Goal: Transaction & Acquisition: Purchase product/service

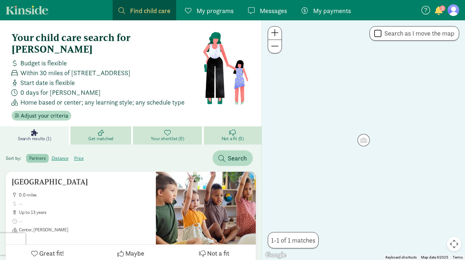
click at [328, 18] on link "My payments Pay" at bounding box center [326, 10] width 61 height 20
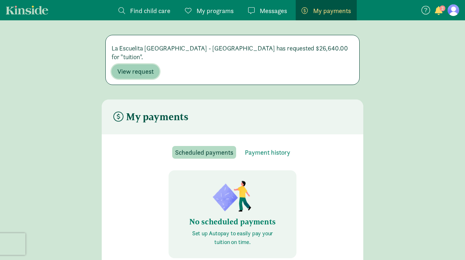
click at [143, 68] on button "View request" at bounding box center [136, 71] width 48 height 15
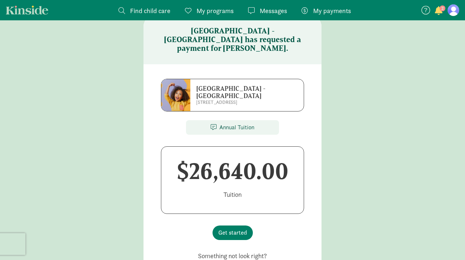
scroll to position [23, 0]
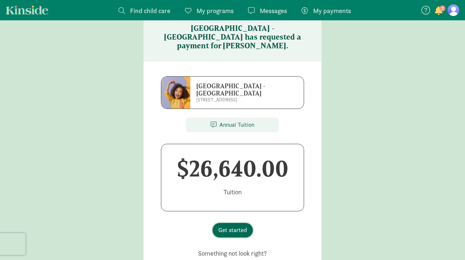
click at [230, 226] on span "Get started" at bounding box center [233, 230] width 29 height 9
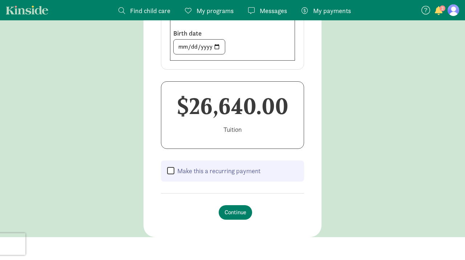
scroll to position [198, 0]
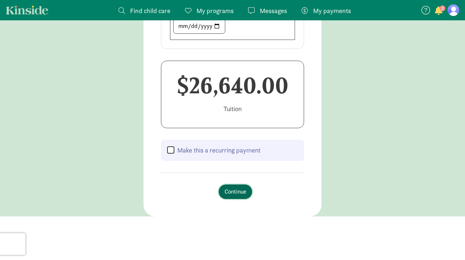
click at [233, 192] on span "Continue" at bounding box center [236, 192] width 22 height 9
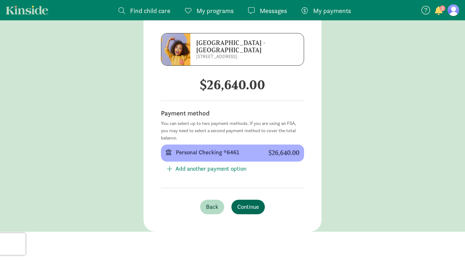
scroll to position [81, 0]
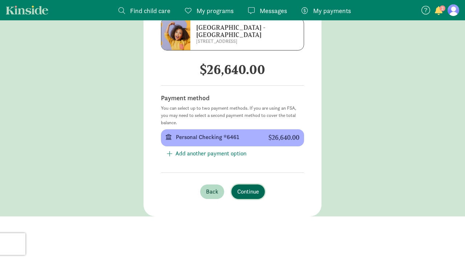
click at [252, 189] on span "Continue" at bounding box center [248, 192] width 22 height 9
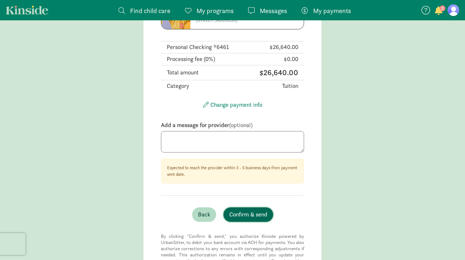
scroll to position [103, 0]
click at [233, 139] on textarea at bounding box center [232, 142] width 143 height 22
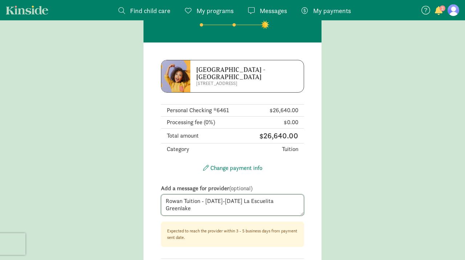
scroll to position [35, 0]
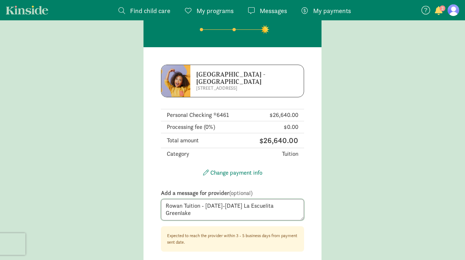
click at [185, 207] on textarea "Rowan Tuition - [DATE]-[DATE] La Escuelita Greenlake" at bounding box center [232, 210] width 143 height 22
click at [290, 200] on textarea "[PERSON_NAME] [DATE]-[DATE] La Escuelita Greenlake" at bounding box center [232, 210] width 143 height 22
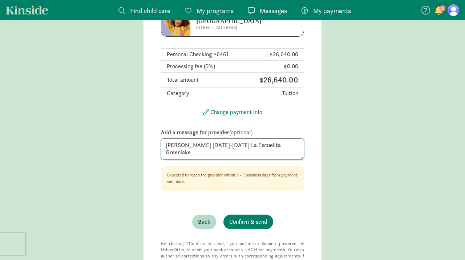
scroll to position [96, 0]
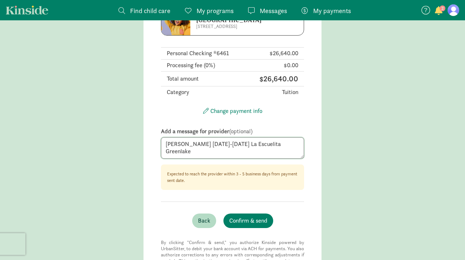
click at [225, 145] on textarea "[PERSON_NAME] [DATE]-[DATE] La Escuelita Greenlake" at bounding box center [232, 148] width 143 height 22
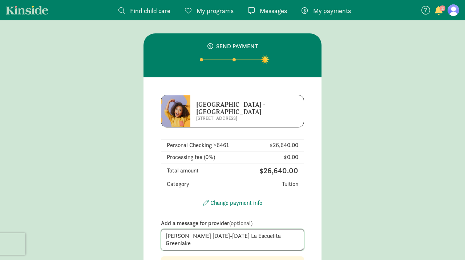
scroll to position [0, 0]
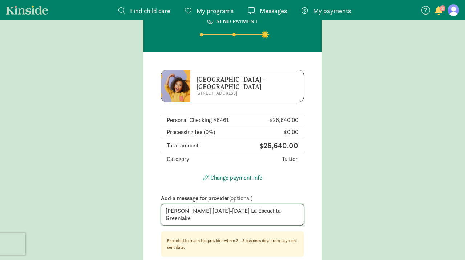
type textarea "[PERSON_NAME] [DATE]-[DATE] La Escuelita Greenlake"
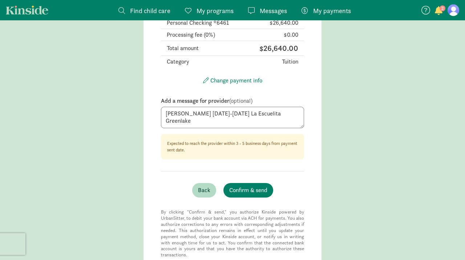
scroll to position [139, 0]
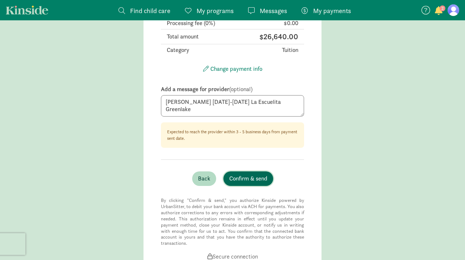
click at [237, 182] on span "Confirm & send" at bounding box center [248, 179] width 38 height 9
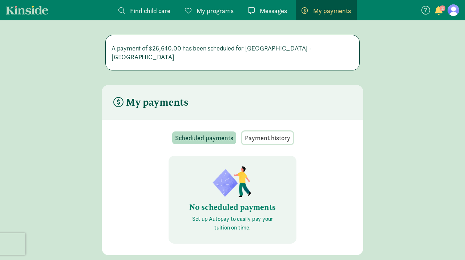
click at [271, 133] on span "Payment history" at bounding box center [267, 138] width 45 height 10
